Goal: Transaction & Acquisition: Purchase product/service

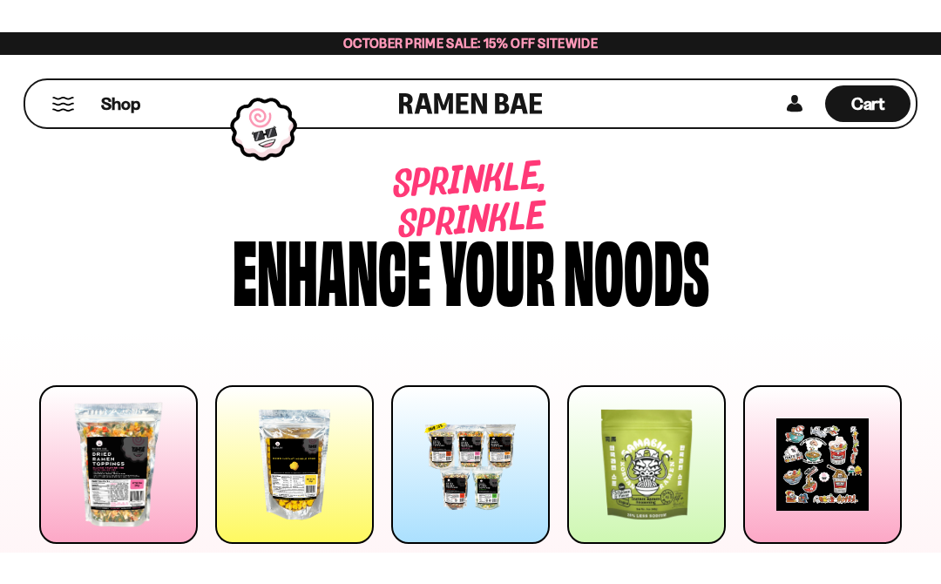
scroll to position [129, 0]
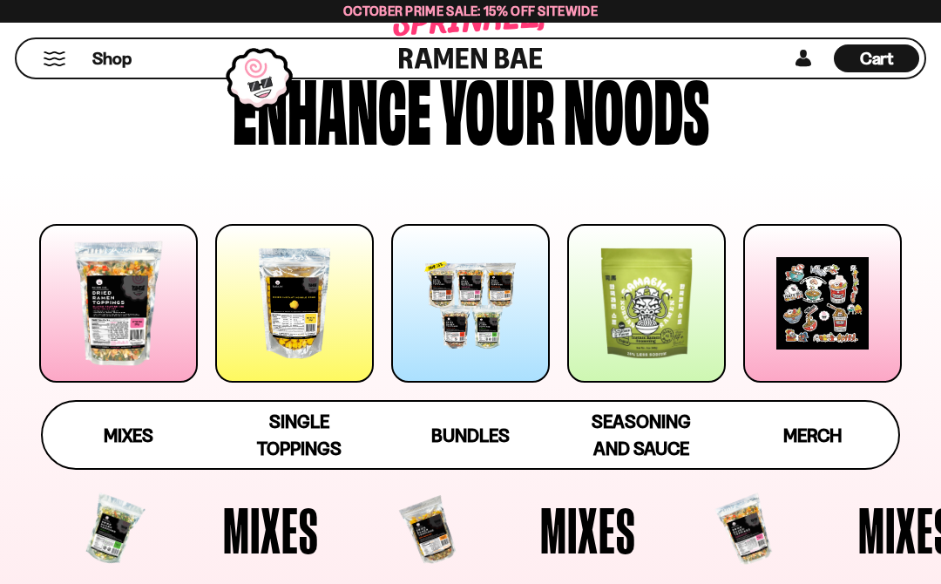
click at [126, 427] on span "Mixes" at bounding box center [129, 436] width 50 height 22
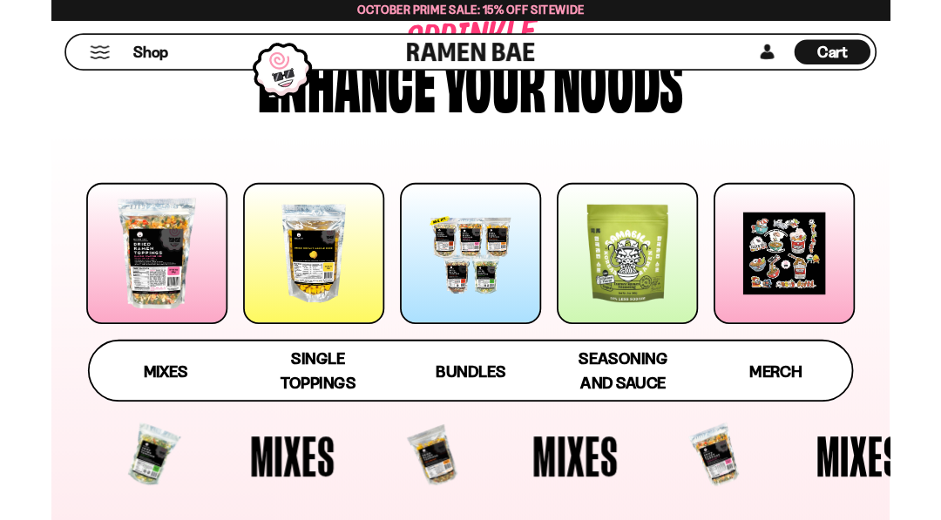
scroll to position [147, 0]
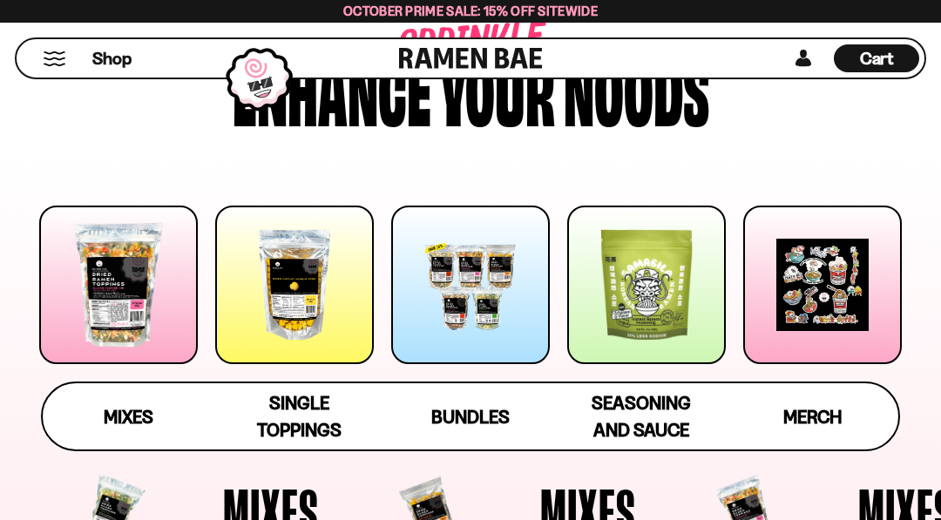
click at [125, 418] on span "Mixes" at bounding box center [129, 417] width 50 height 22
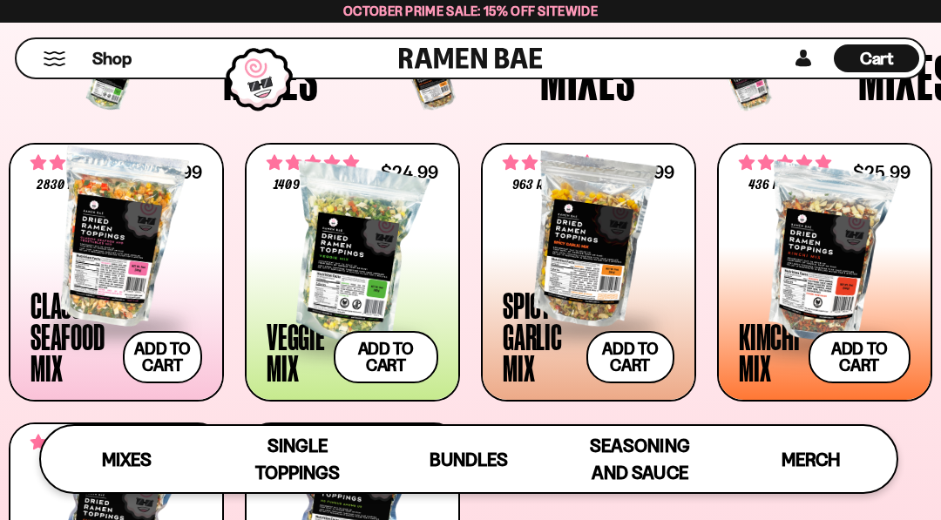
scroll to position [560, 0]
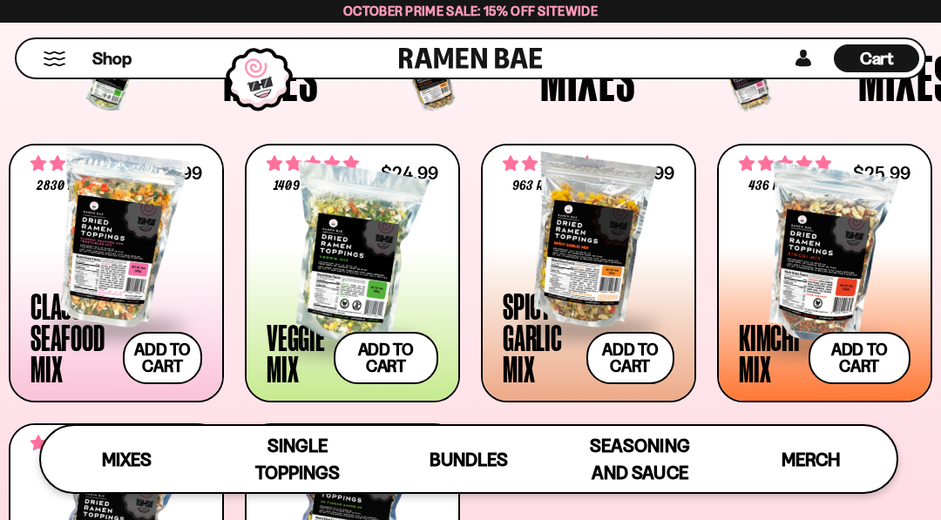
click at [334, 259] on div at bounding box center [353, 255] width 172 height 174
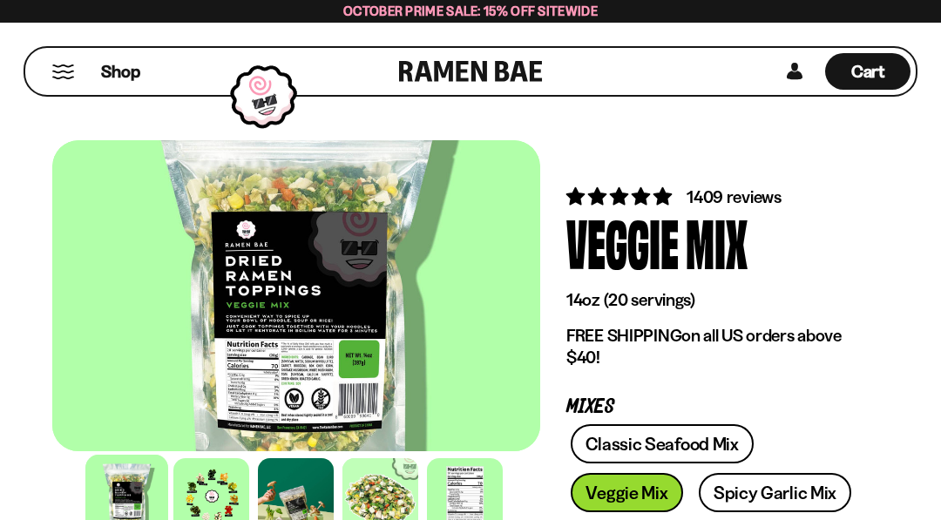
click at [201, 489] on div at bounding box center [211, 497] width 76 height 76
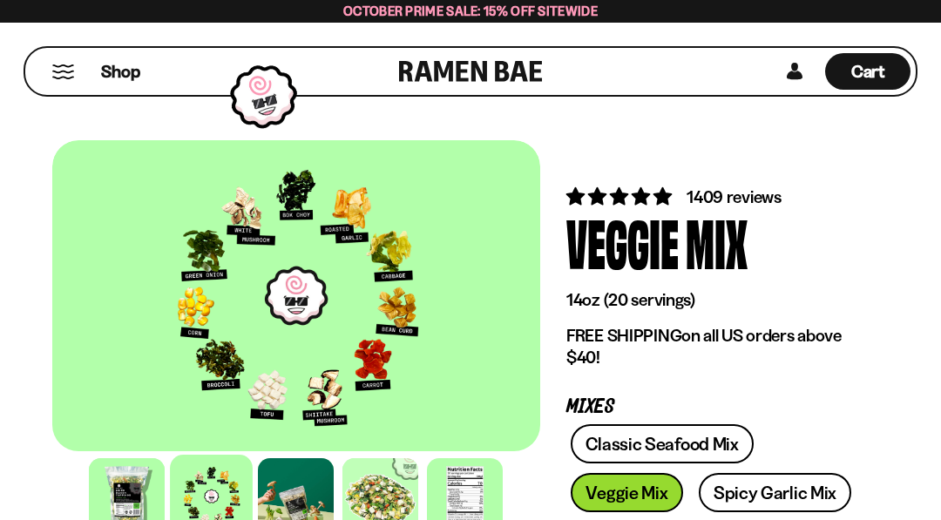
click at [330, 314] on div at bounding box center [296, 295] width 488 height 311
click at [444, 354] on div at bounding box center [296, 295] width 488 height 311
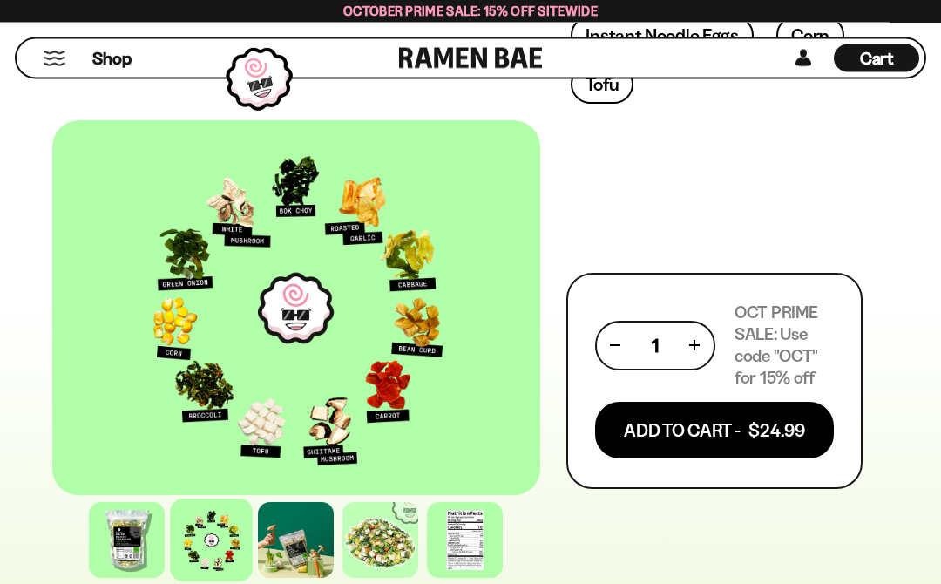
scroll to position [1002, 0]
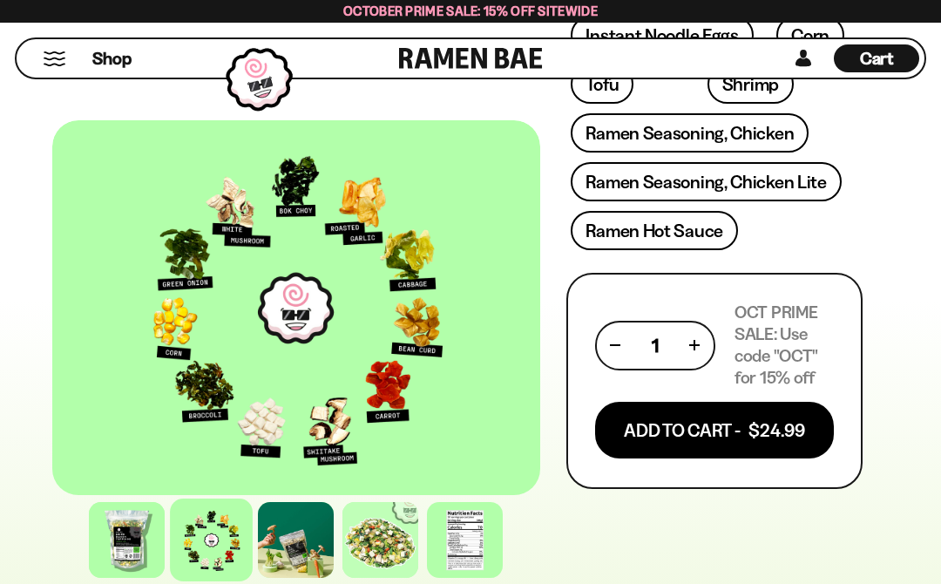
click at [474, 520] on div at bounding box center [465, 540] width 76 height 76
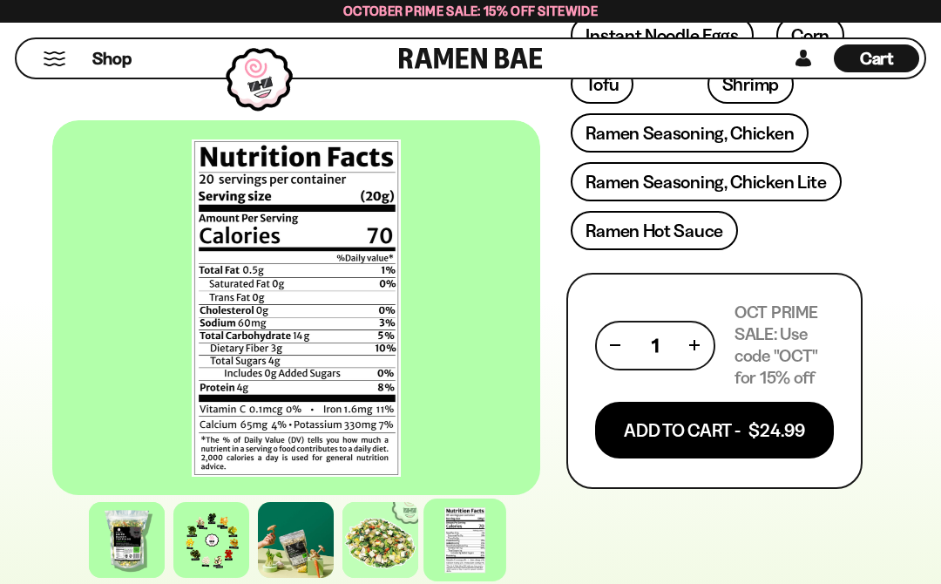
click at [282, 520] on div at bounding box center [296, 540] width 76 height 76
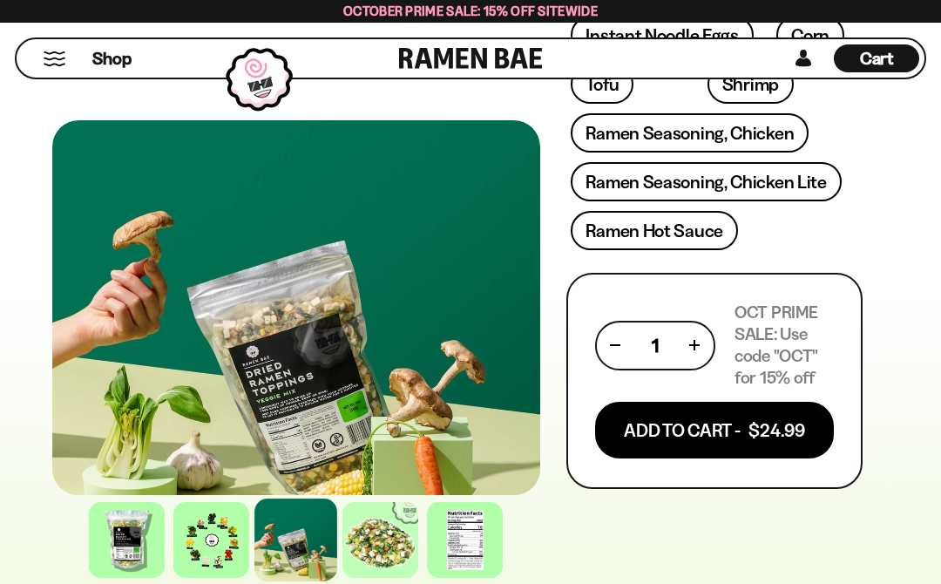
click at [364, 520] on div at bounding box center [381, 540] width 76 height 76
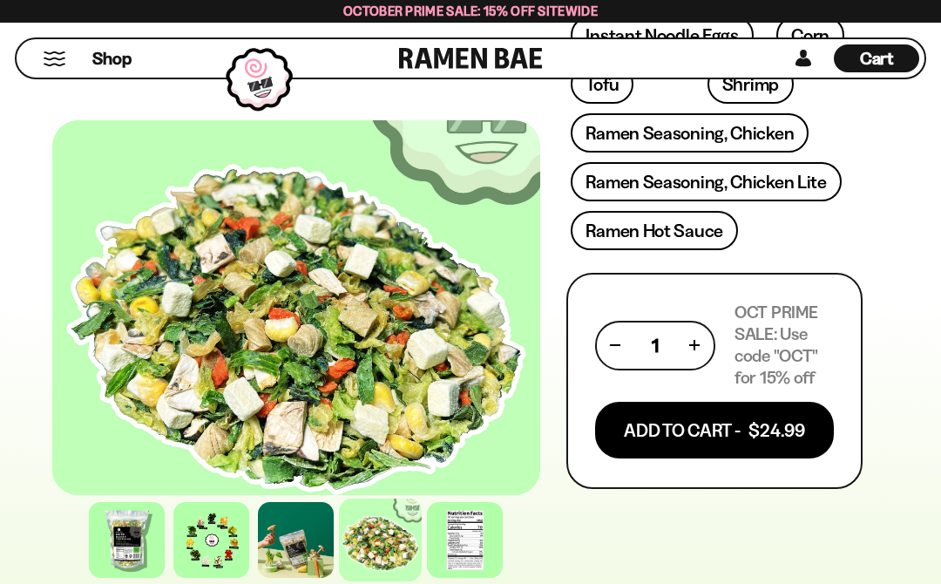
click at [189, 520] on div at bounding box center [211, 540] width 76 height 76
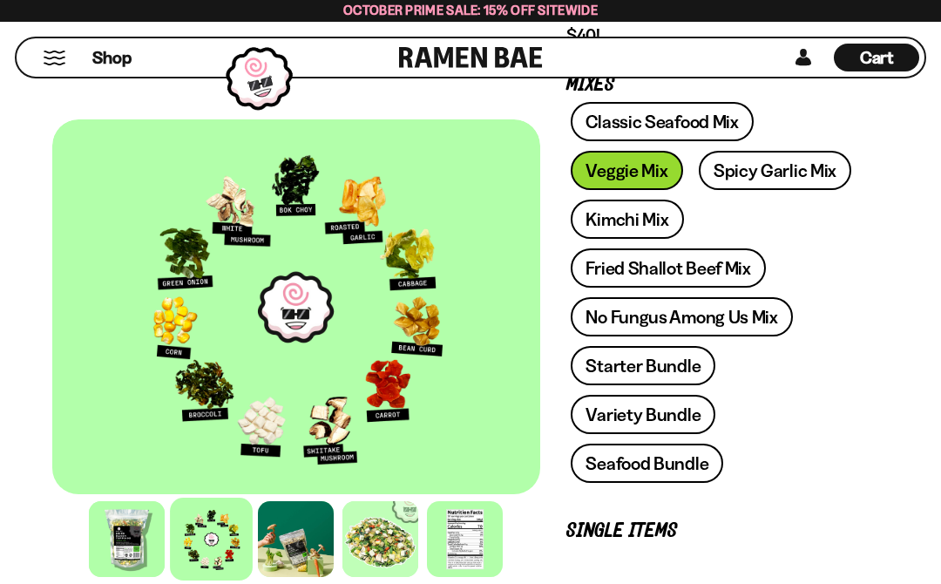
scroll to position [323, 0]
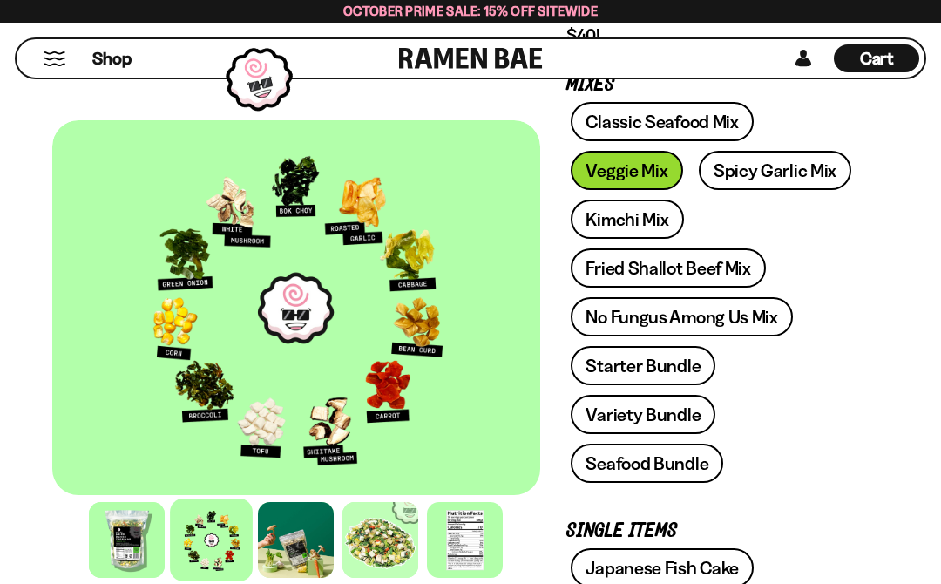
click at [739, 316] on link "No Fungus Among Us Mix" at bounding box center [681, 316] width 221 height 39
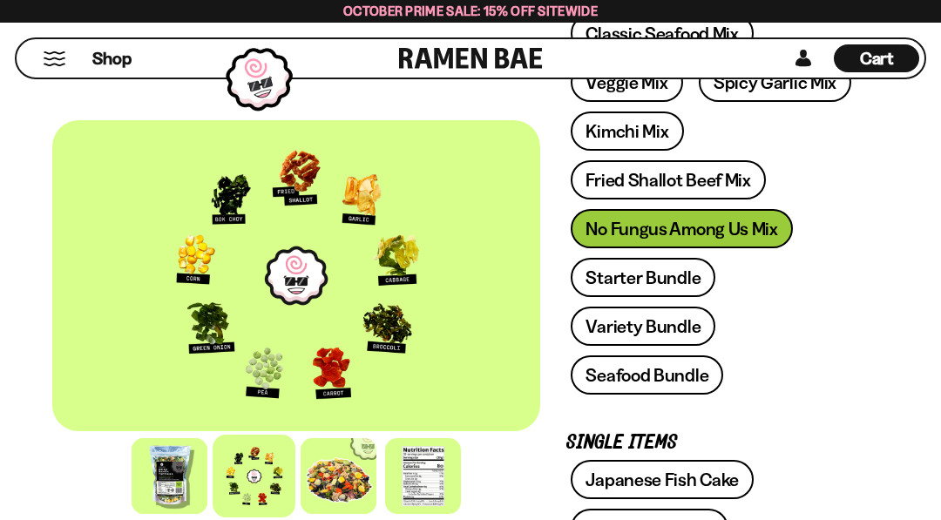
scroll to position [475, 0]
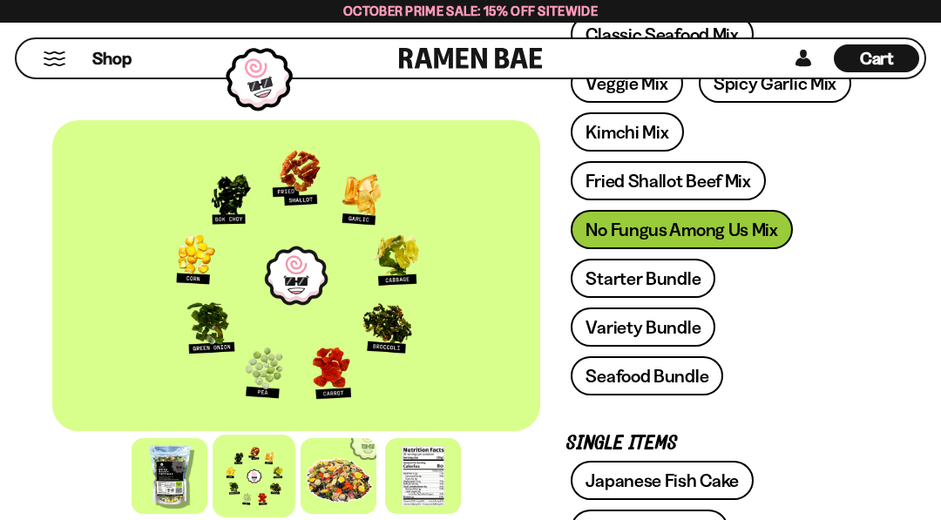
click at [657, 286] on link "Starter Bundle" at bounding box center [643, 278] width 145 height 39
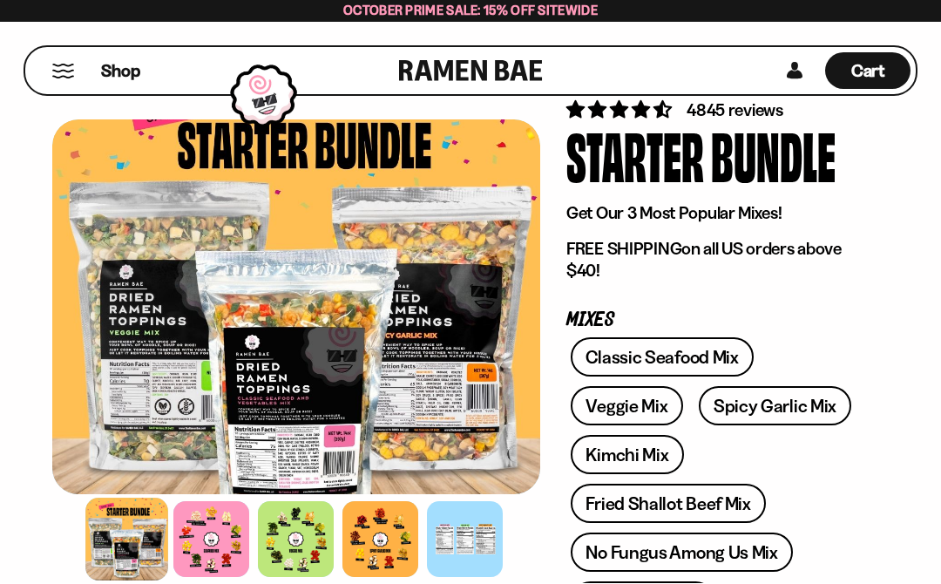
scroll to position [87, 0]
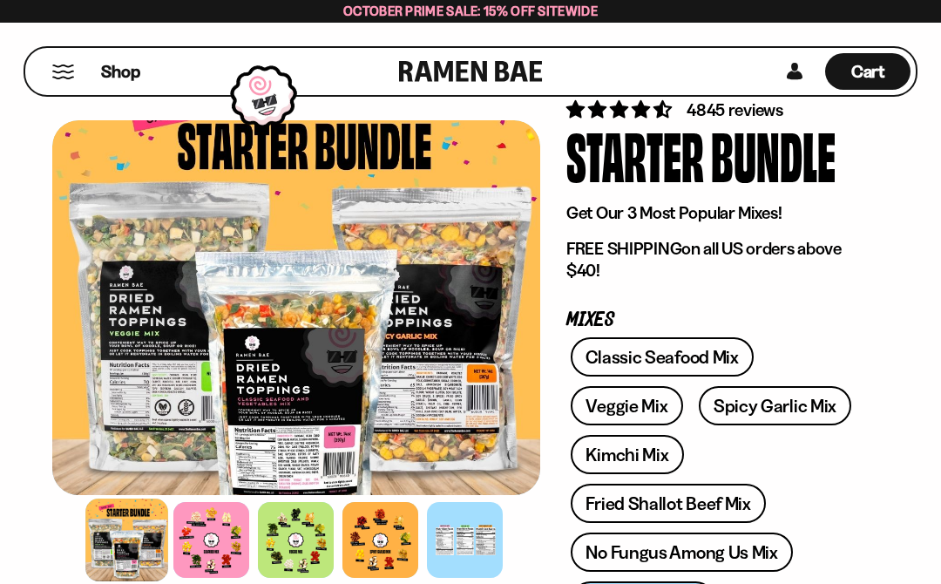
click at [116, 520] on div at bounding box center [127, 540] width 83 height 83
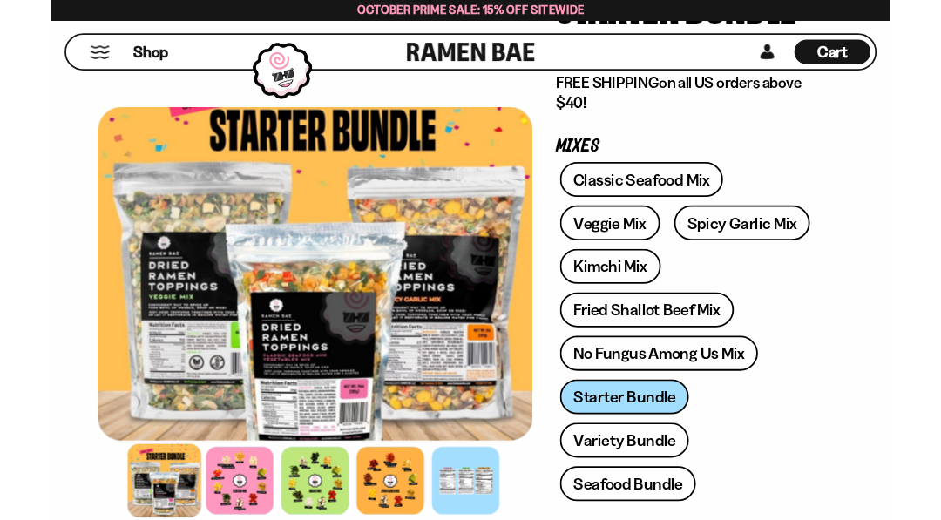
scroll to position [241, 0]
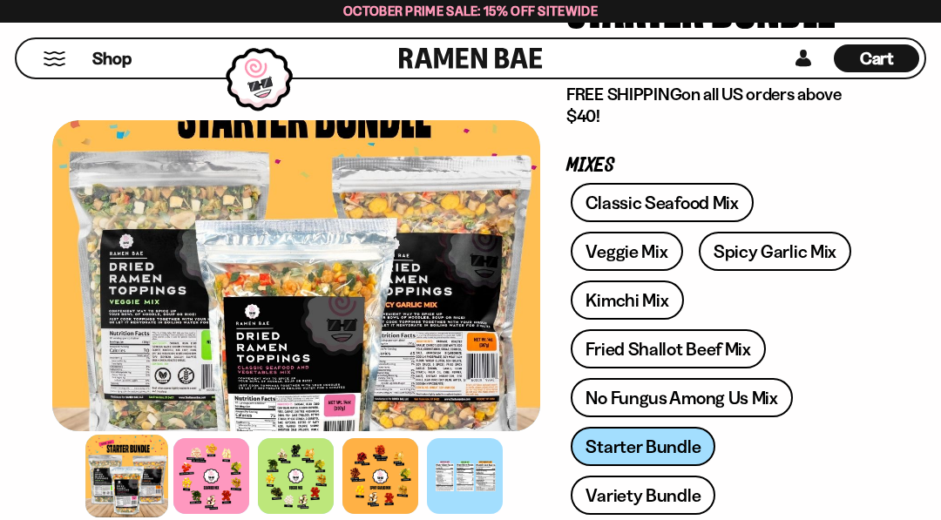
click at [678, 487] on link "Variety Bundle" at bounding box center [643, 495] width 145 height 39
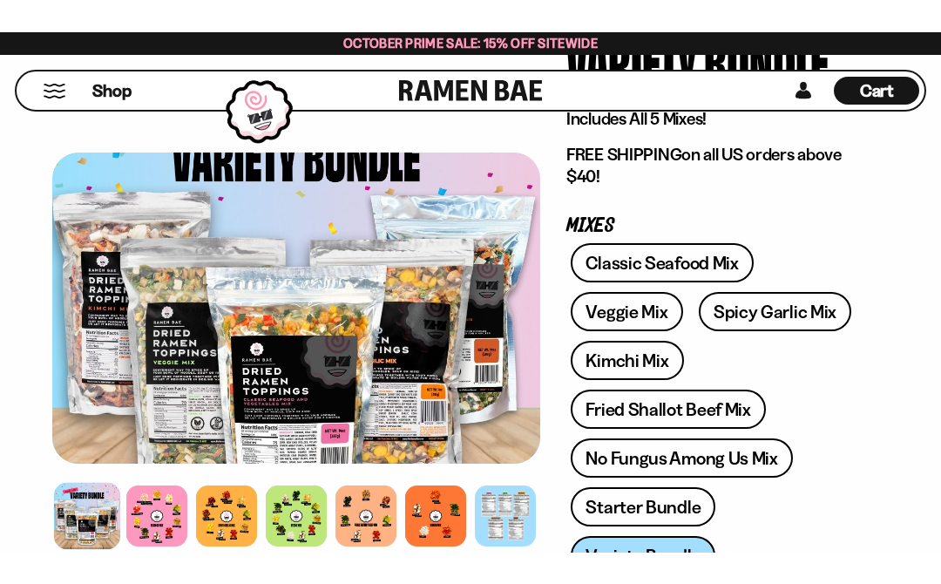
scroll to position [376, 0]
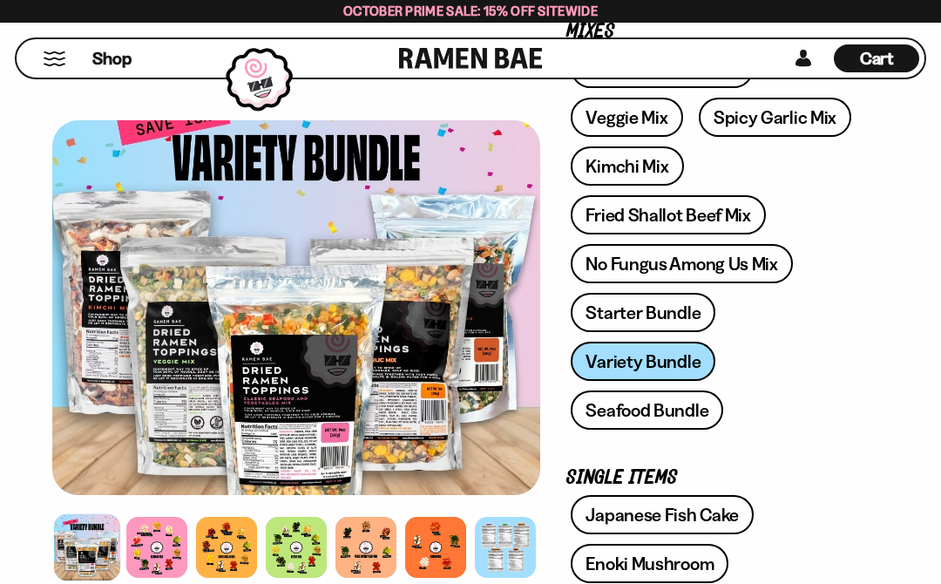
click at [651, 316] on link "Starter Bundle" at bounding box center [643, 312] width 145 height 39
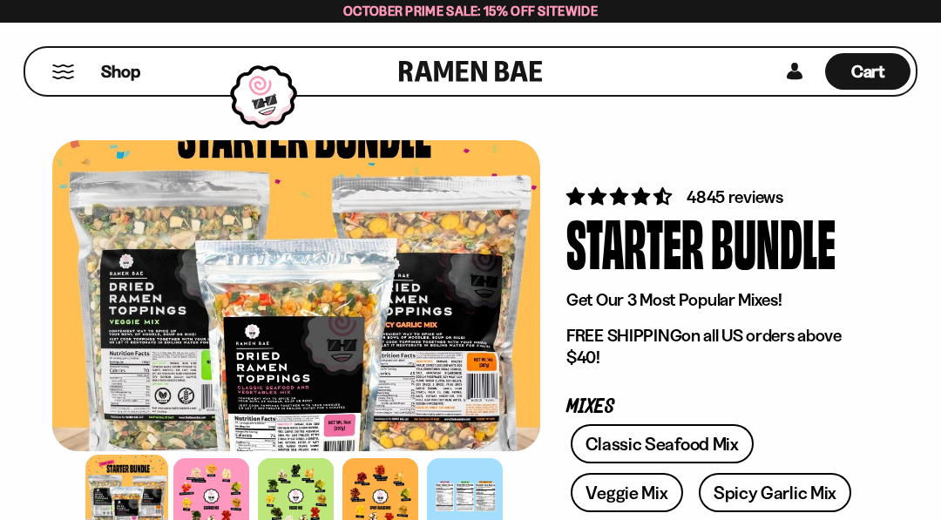
click at [108, 495] on div at bounding box center [127, 496] width 83 height 83
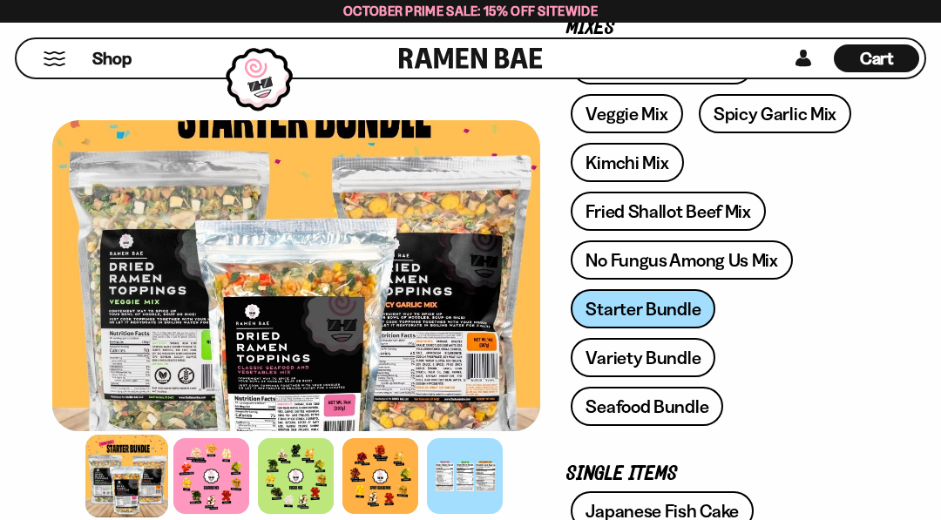
scroll to position [378, 0]
click at [647, 356] on link "Variety Bundle" at bounding box center [643, 358] width 145 height 39
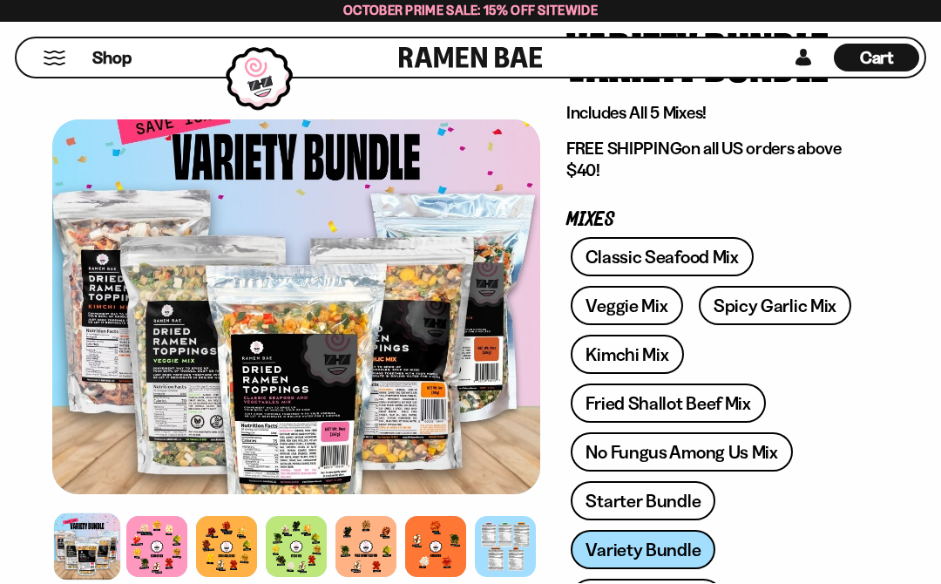
scroll to position [188, 0]
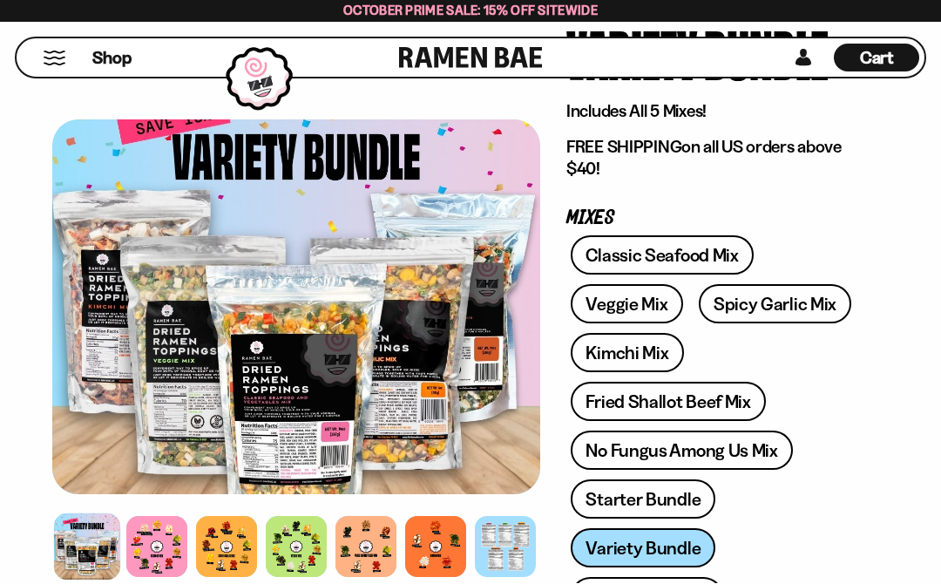
click at [743, 451] on link "No Fungus Among Us Mix" at bounding box center [681, 451] width 221 height 39
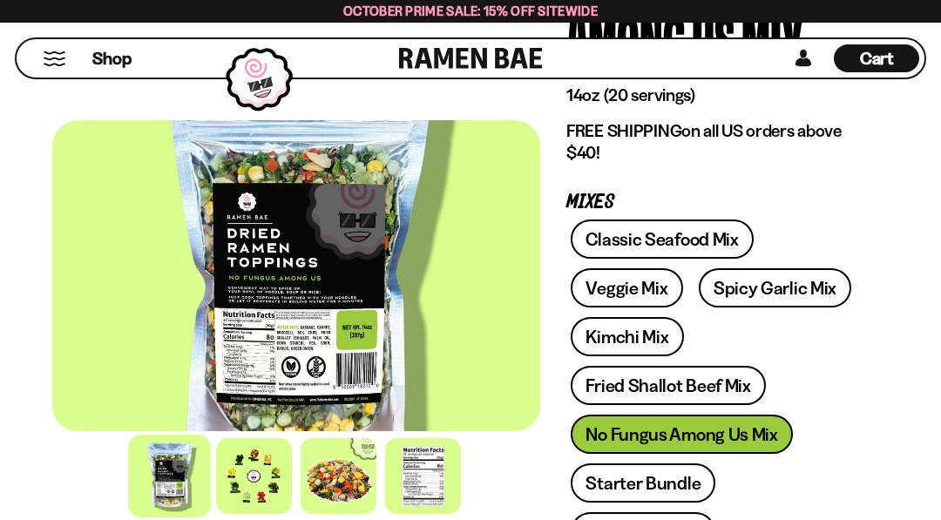
scroll to position [271, 0]
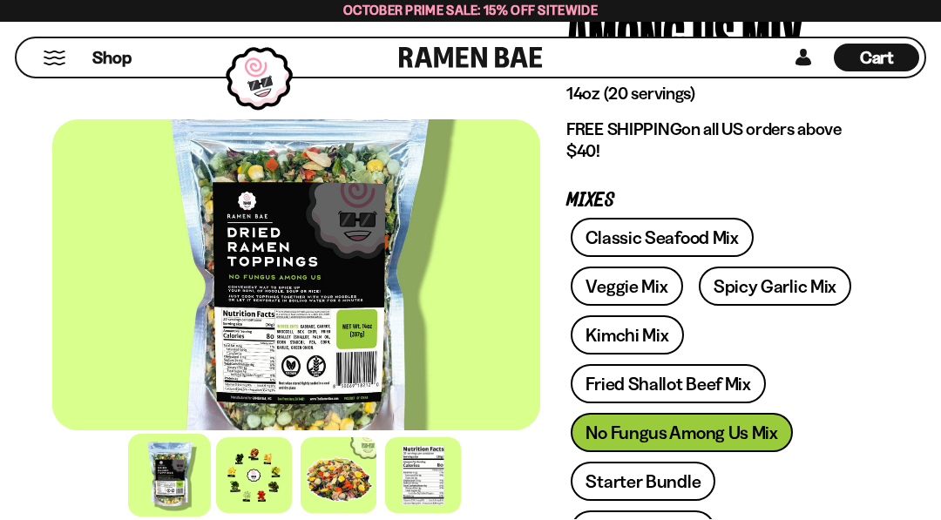
click at [722, 379] on link "Fried Shallot Beef Mix" at bounding box center [668, 384] width 194 height 39
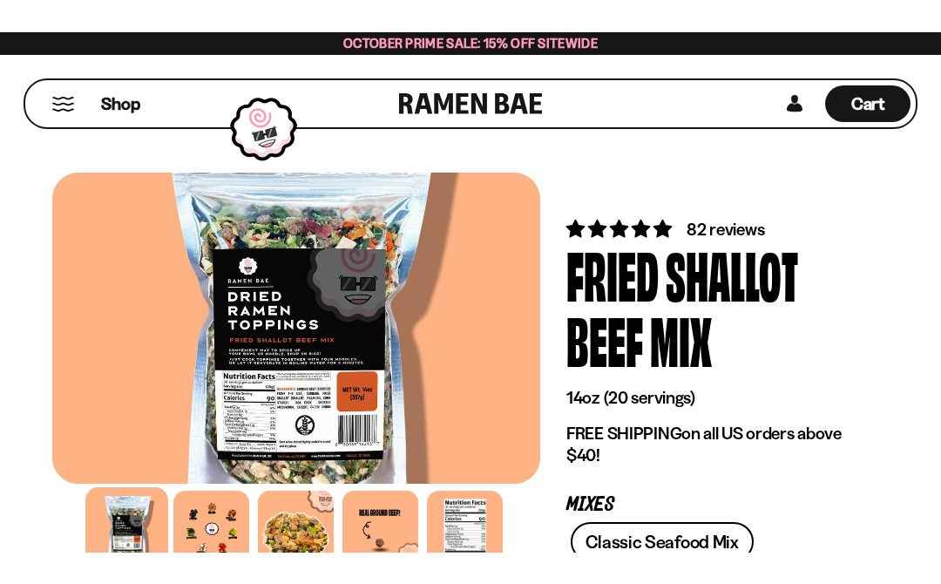
scroll to position [88, 0]
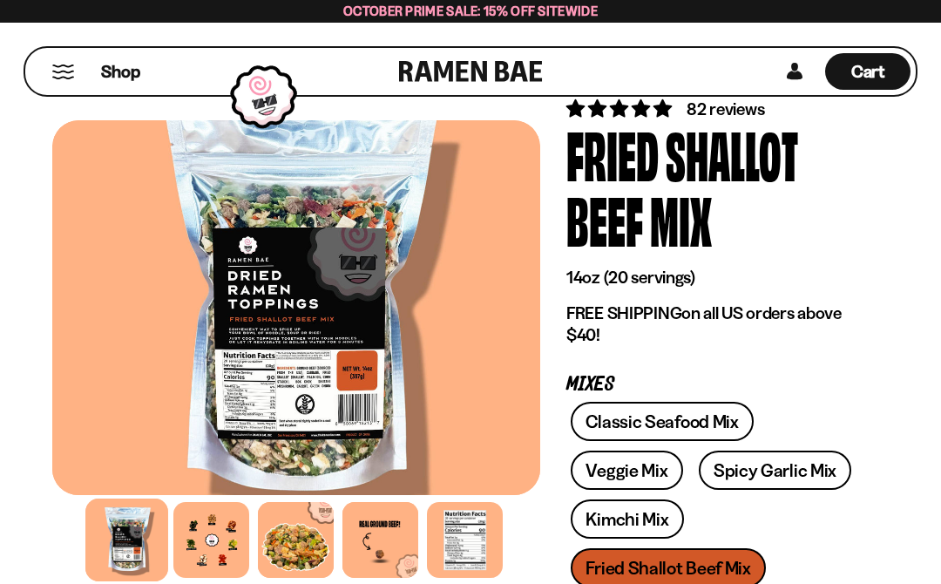
click at [219, 520] on div at bounding box center [211, 540] width 76 height 76
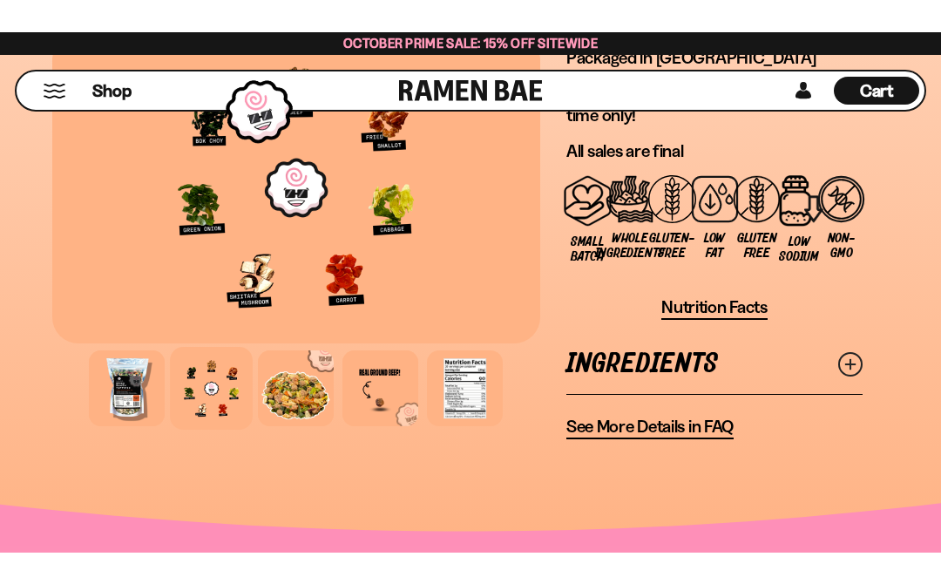
scroll to position [2267, 0]
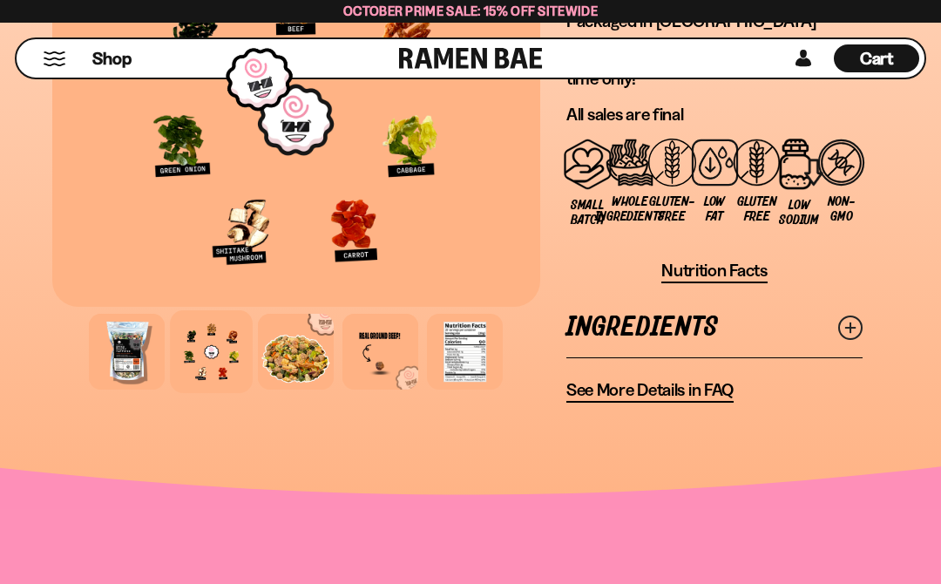
click at [860, 316] on icon at bounding box center [851, 328] width 24 height 24
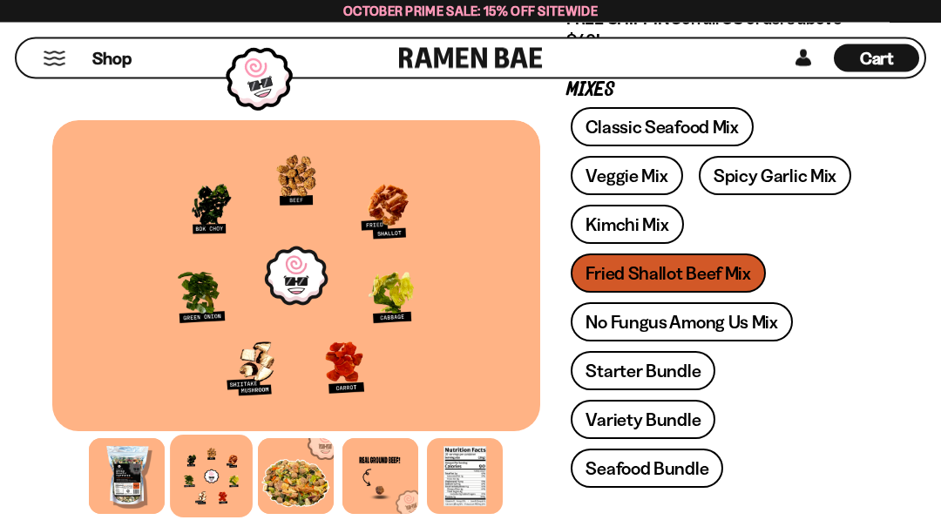
scroll to position [370, 0]
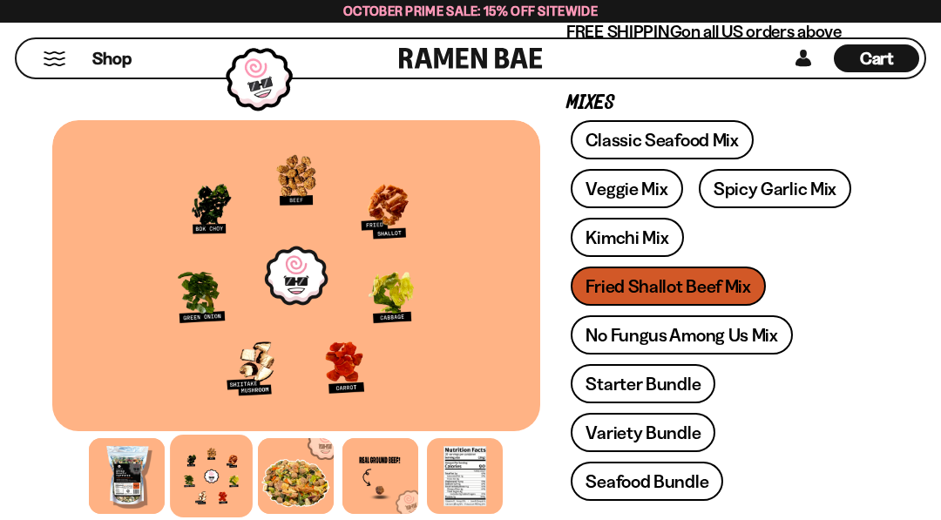
click at [641, 186] on link "Veggie Mix" at bounding box center [627, 188] width 112 height 39
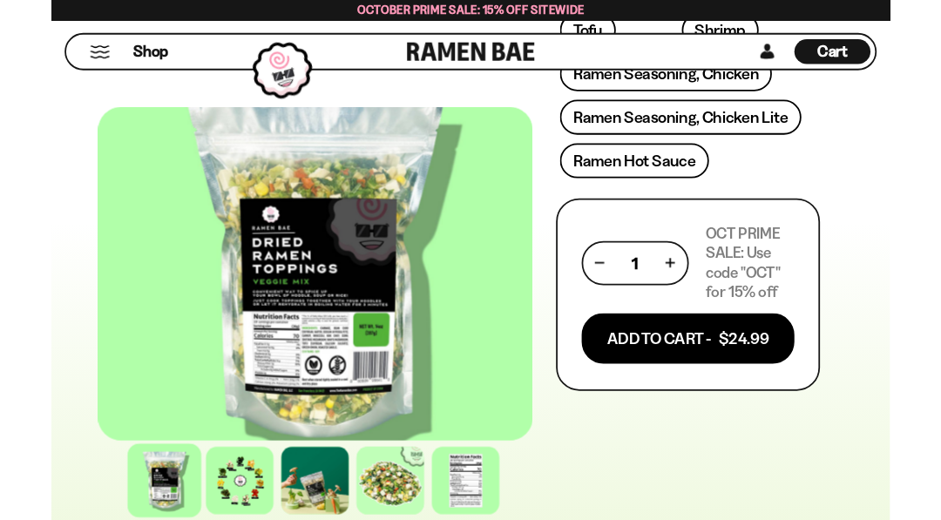
scroll to position [1047, 0]
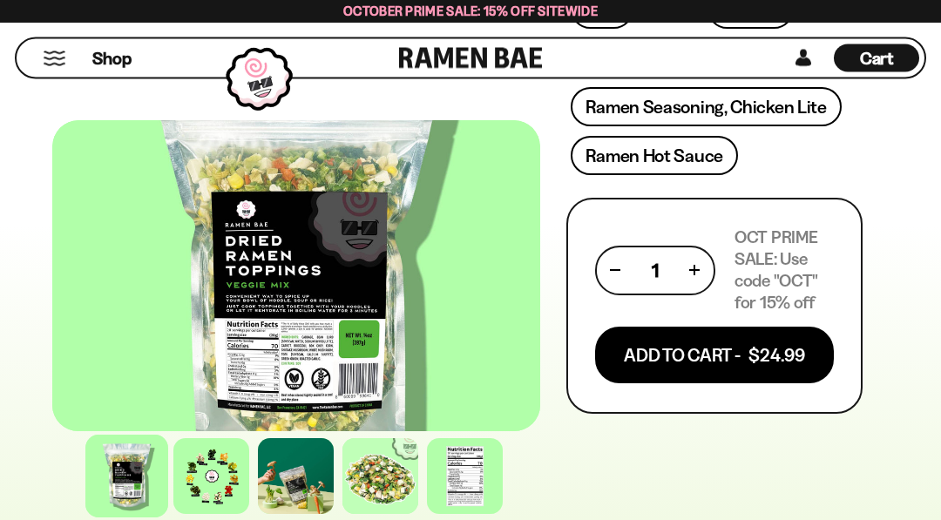
click at [693, 356] on button "Add To Cart - $24.99" at bounding box center [714, 356] width 239 height 57
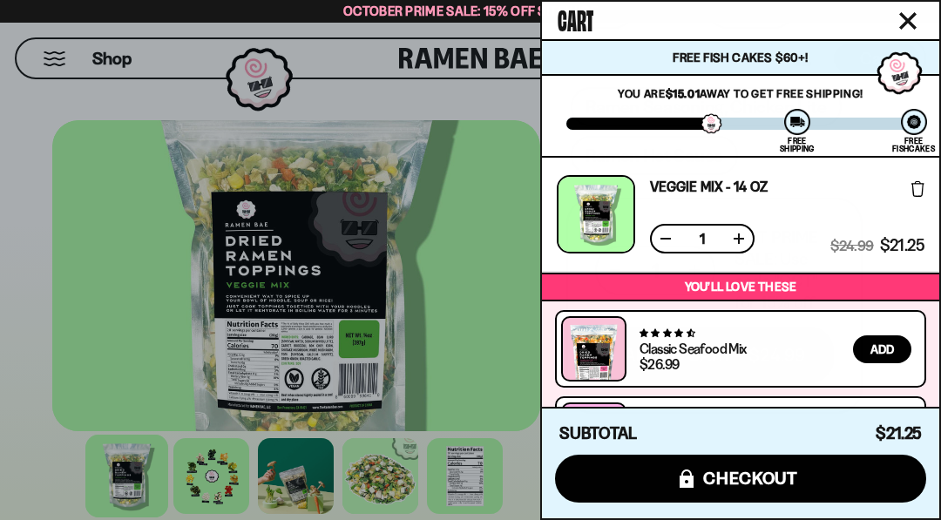
scroll to position [0, 0]
click at [477, 355] on div at bounding box center [470, 260] width 941 height 520
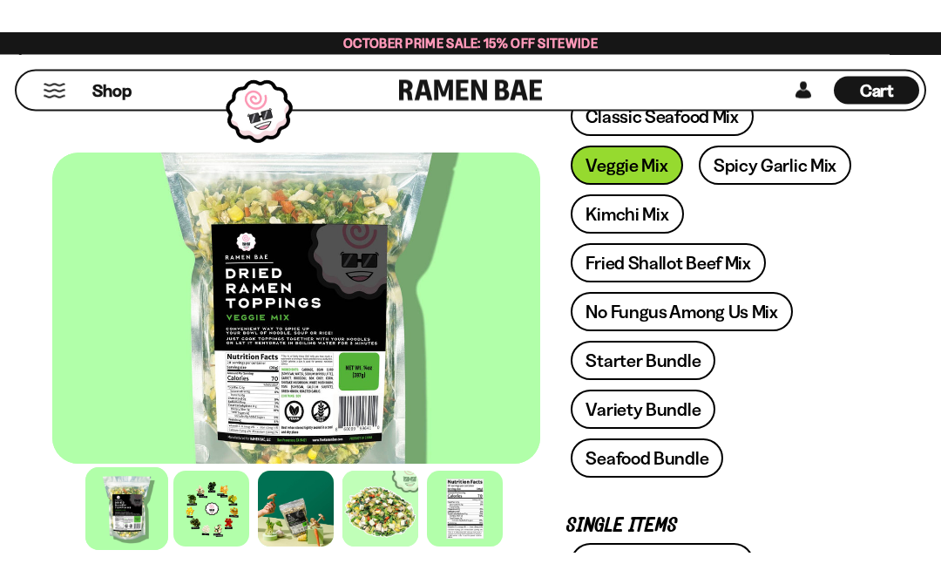
scroll to position [363, 0]
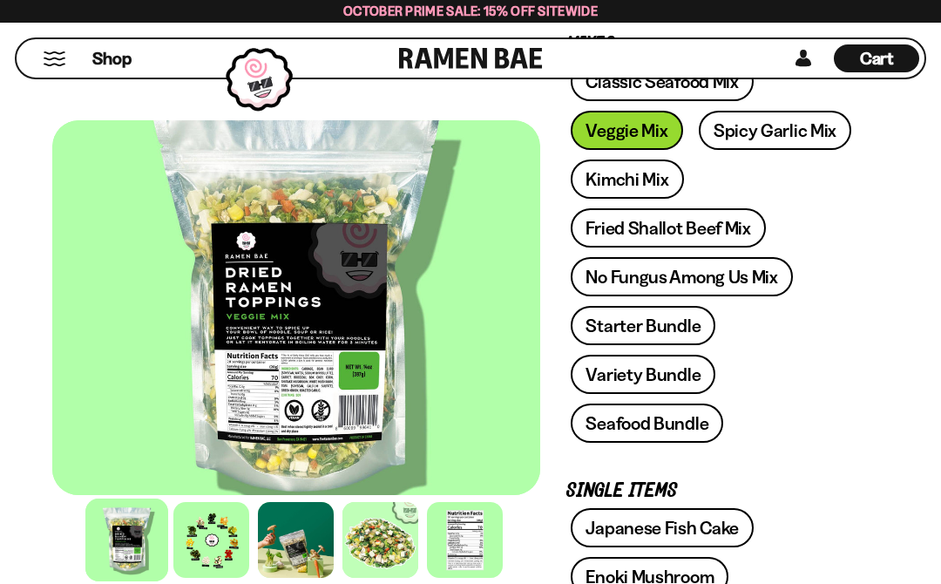
click at [738, 275] on link "No Fungus Among Us Mix" at bounding box center [681, 276] width 221 height 39
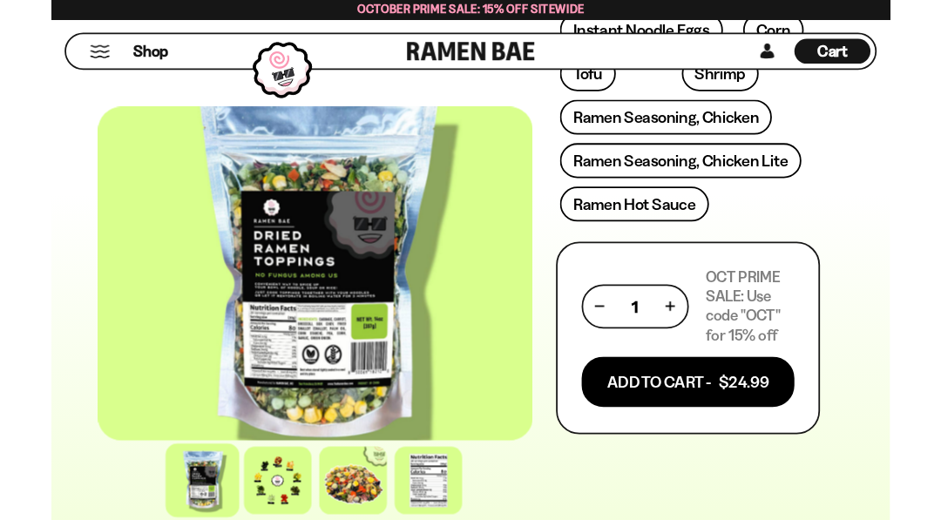
scroll to position [1091, 0]
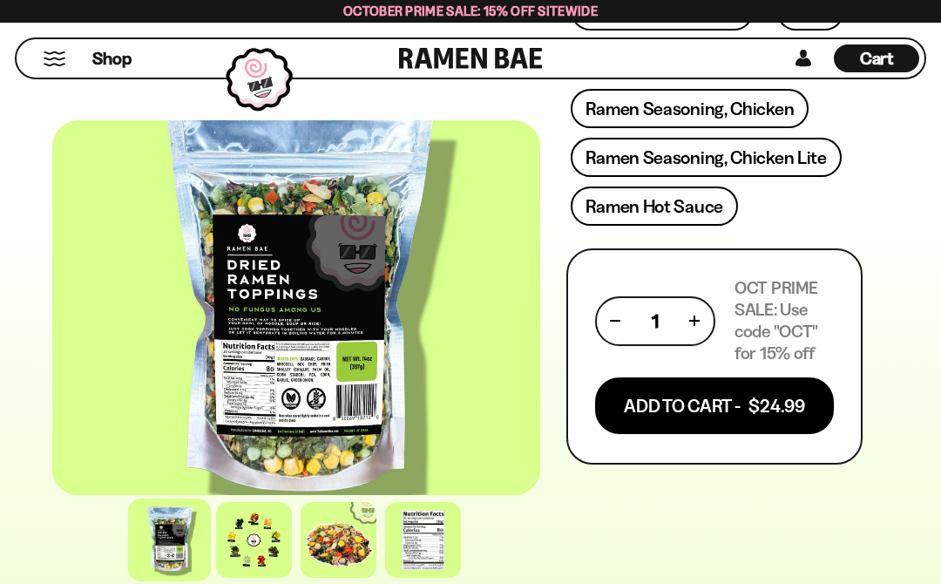
click at [703, 398] on button "Add To Cart - $24.99" at bounding box center [714, 405] width 239 height 57
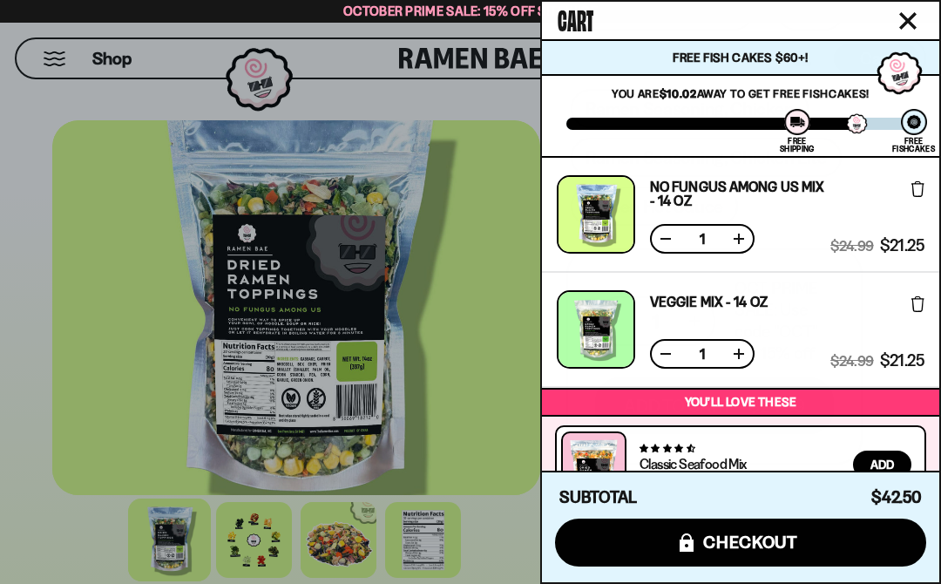
click at [778, 550] on span "checkout" at bounding box center [750, 542] width 95 height 19
